Goal: Ask a question

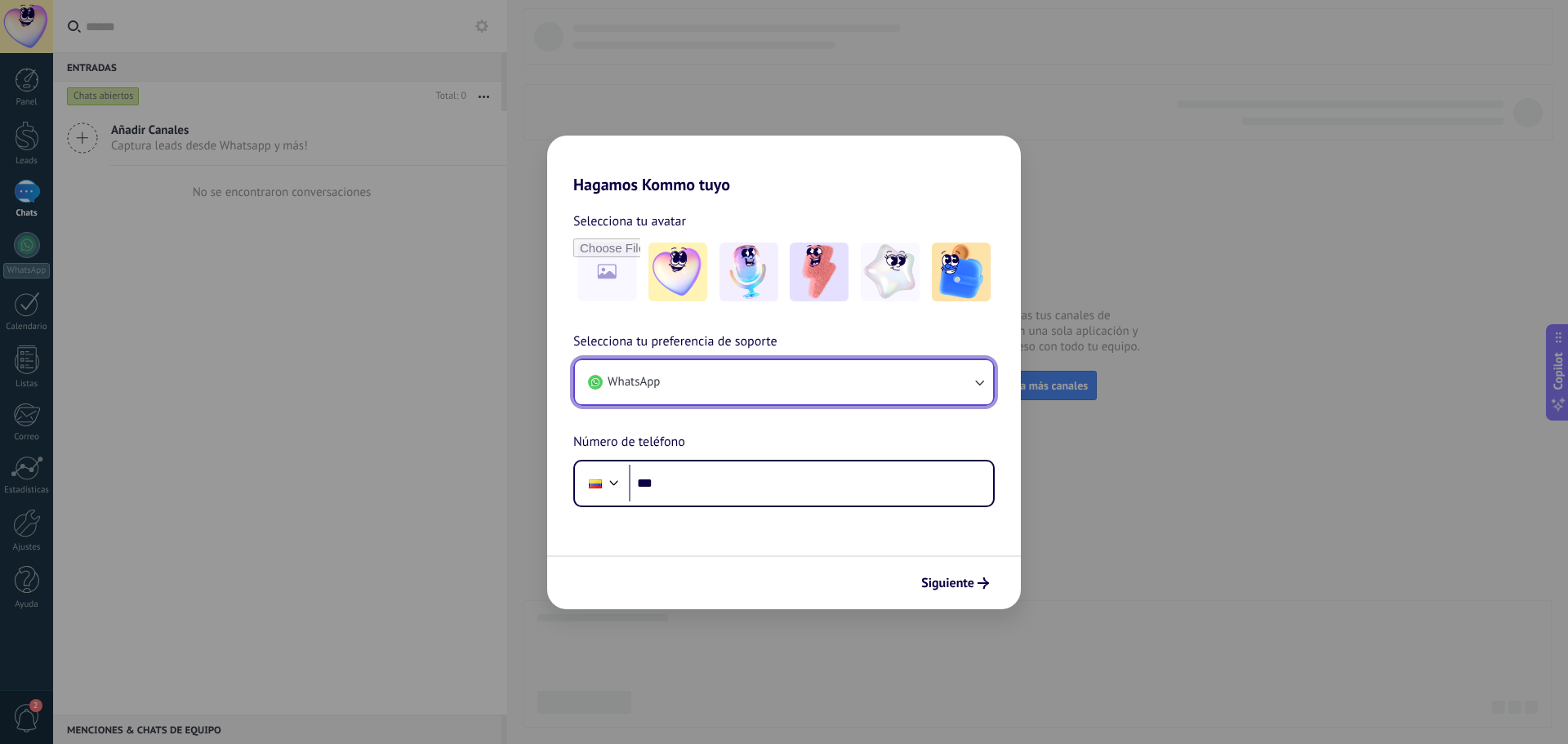
click at [978, 373] on button "WhatsApp" at bounding box center [784, 382] width 418 height 45
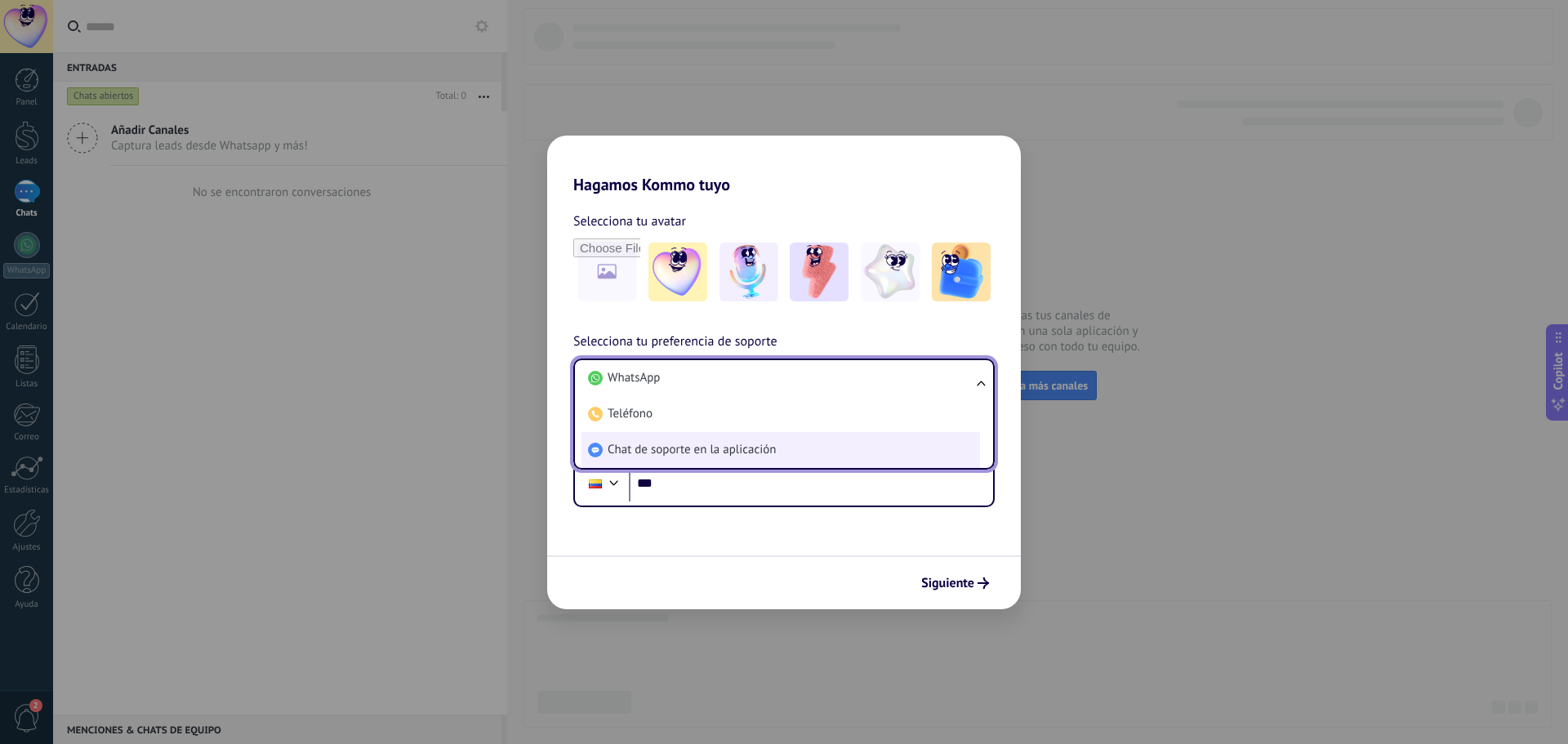
click at [766, 448] on span "Chat de soporte en la aplicación" at bounding box center [691, 451] width 168 height 16
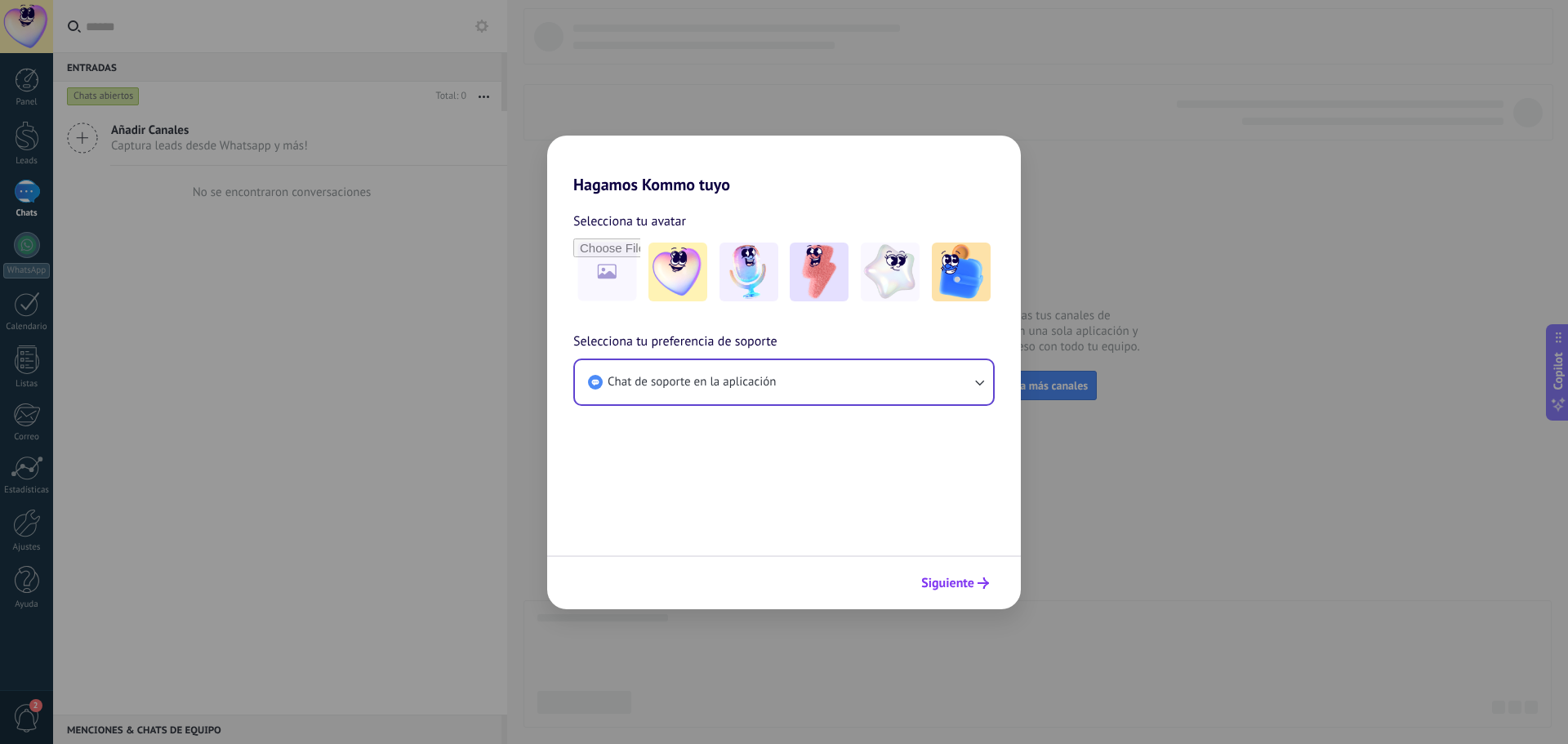
click at [948, 579] on span "Siguiente" at bounding box center [947, 583] width 53 height 12
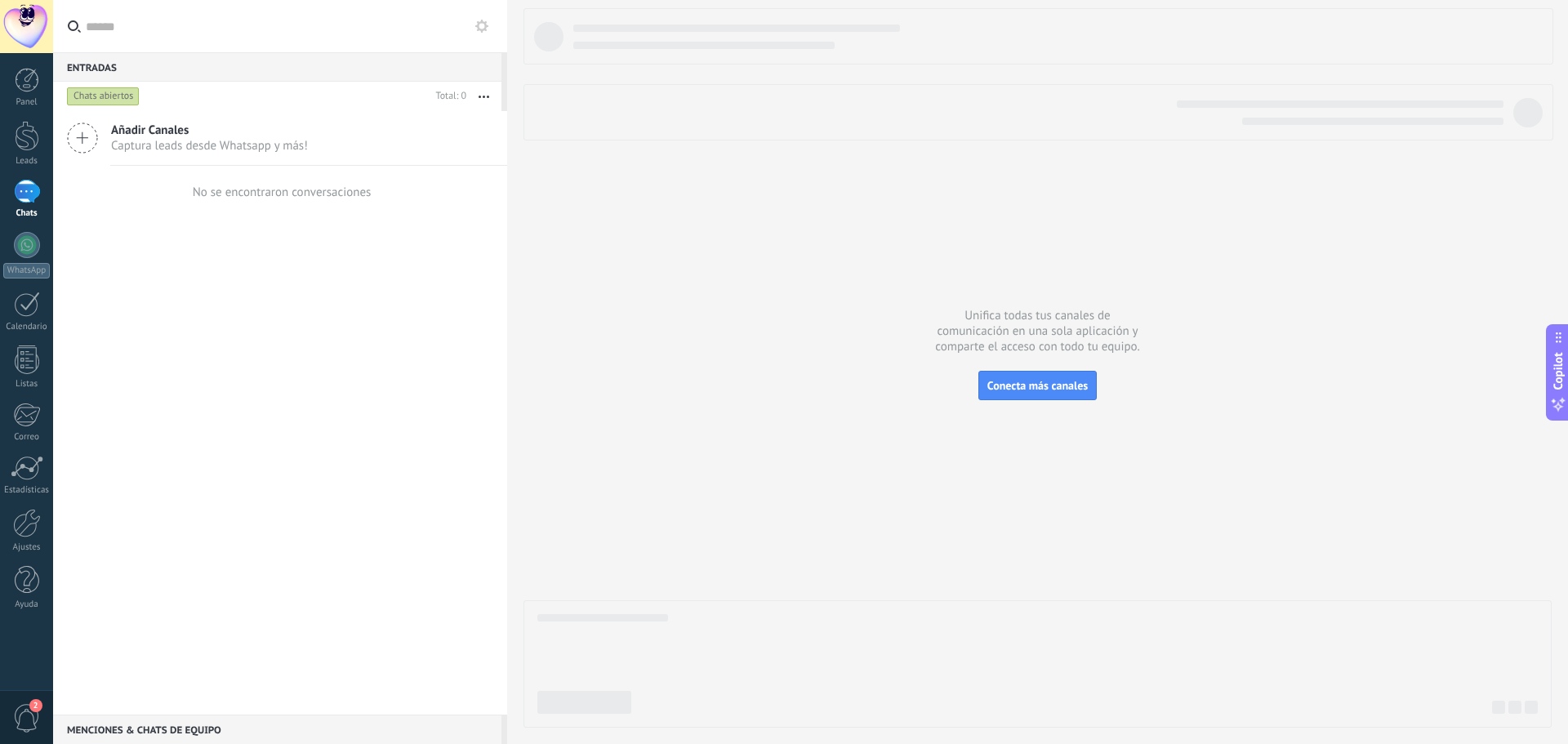
click at [750, 148] on div at bounding box center [1037, 368] width 1028 height 719
